Goal: Navigation & Orientation: Go to known website

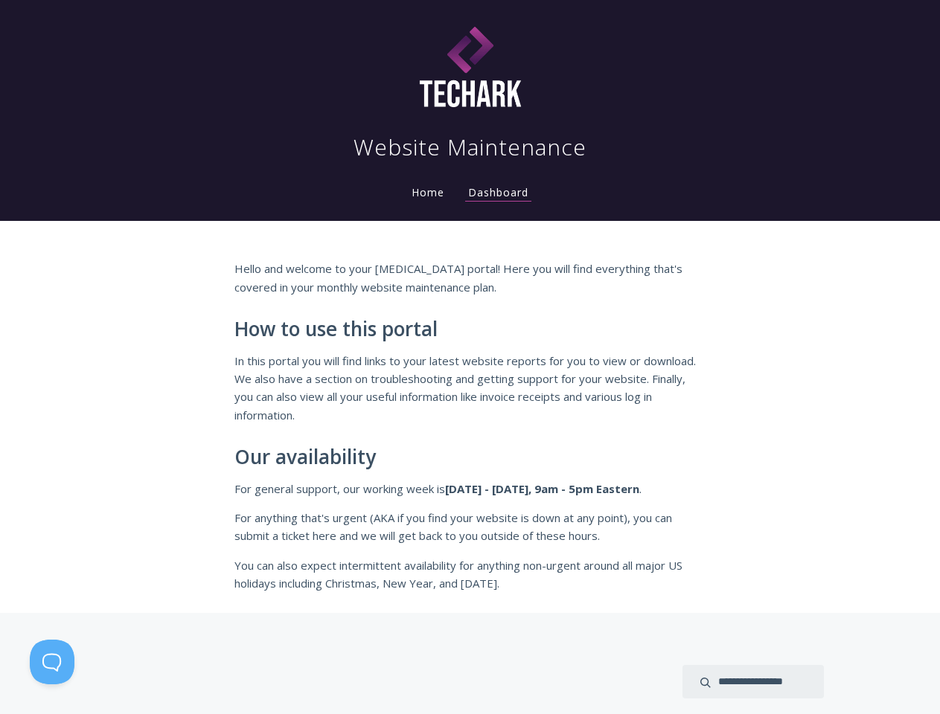
click at [470, 357] on p "In this portal you will find links to your latest website reports for you to vi…" at bounding box center [470, 388] width 472 height 73
click at [52, 662] on button at bounding box center [52, 662] width 45 height 45
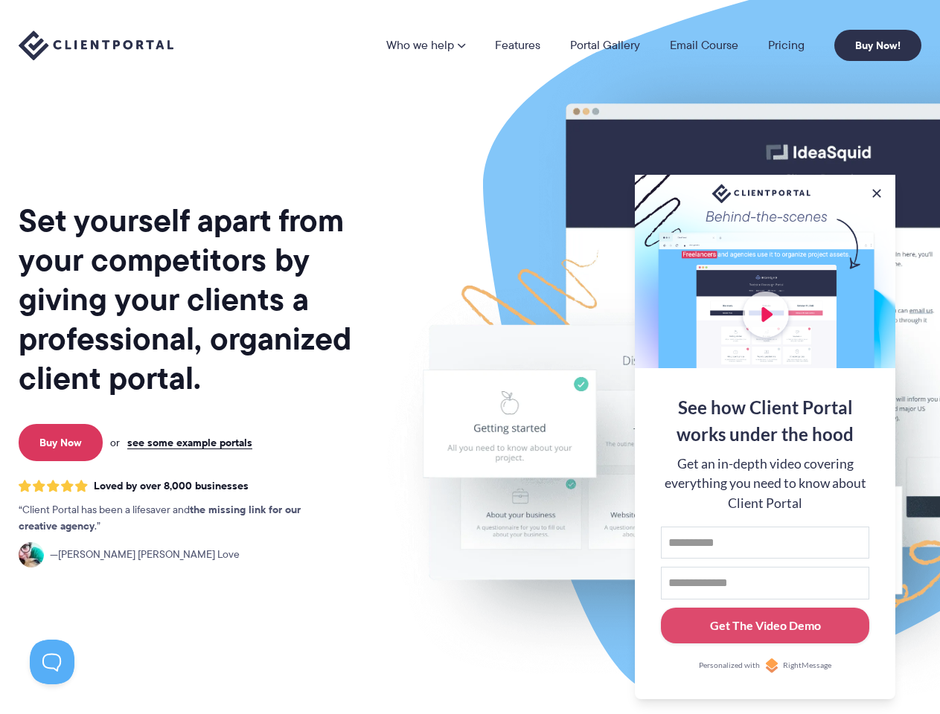
click at [470, 357] on img at bounding box center [777, 369] width 834 height 714
click at [426, 45] on link "Who we help" at bounding box center [425, 45] width 79 height 12
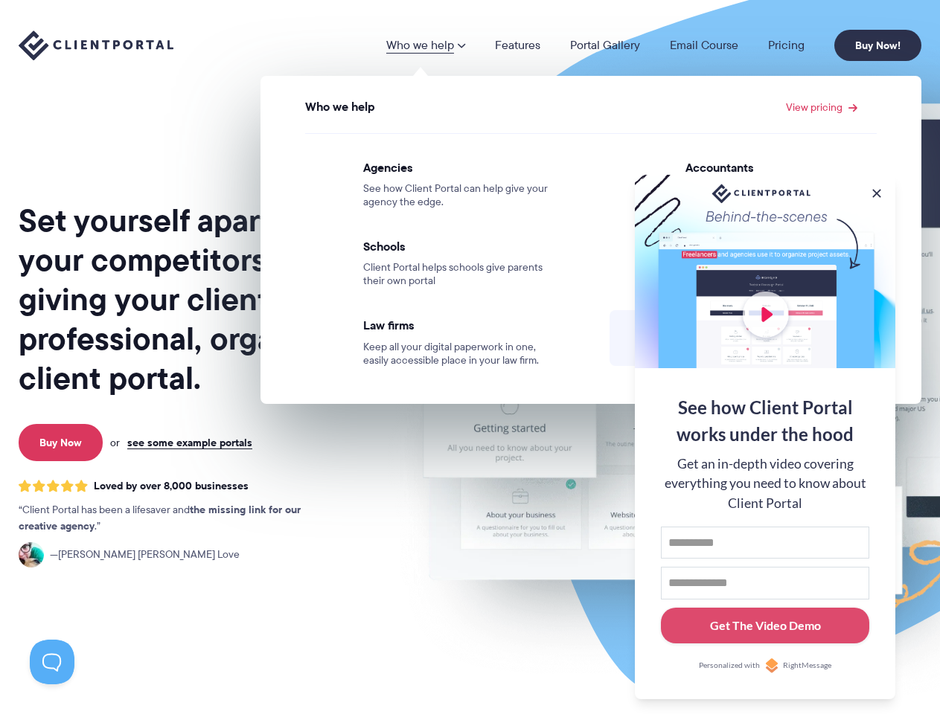
click at [877, 191] on button at bounding box center [876, 193] width 15 height 15
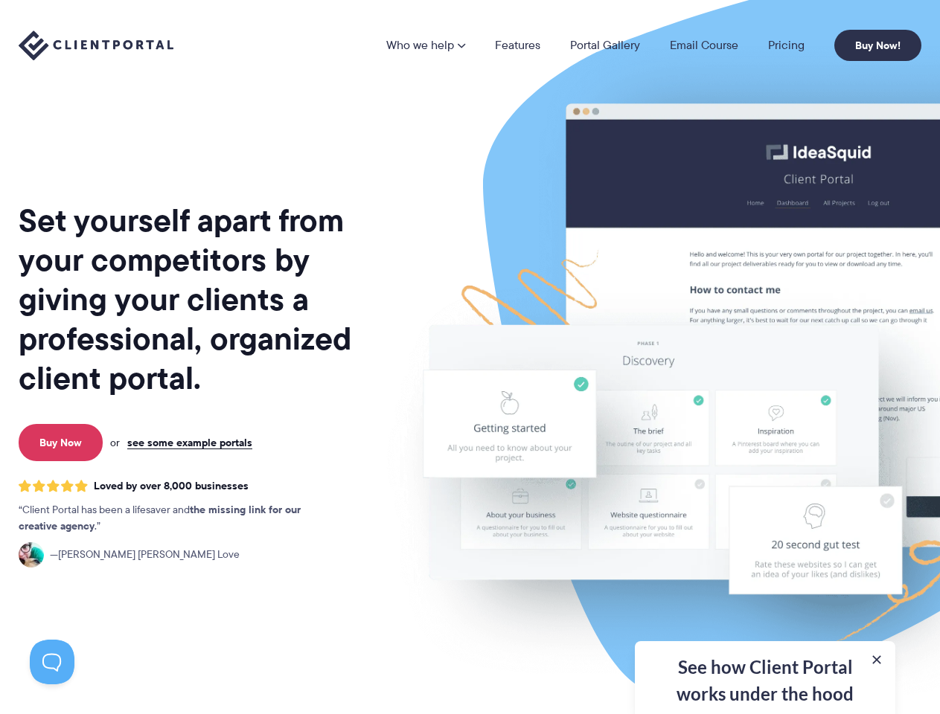
click at [765, 435] on img at bounding box center [777, 369] width 834 height 714
click at [52, 662] on button at bounding box center [52, 662] width 45 height 45
